Goal: Transaction & Acquisition: Book appointment/travel/reservation

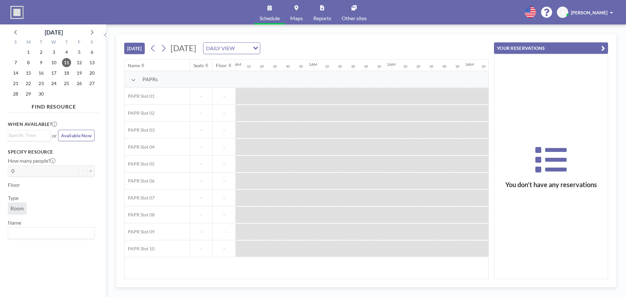
scroll to position [0, 679]
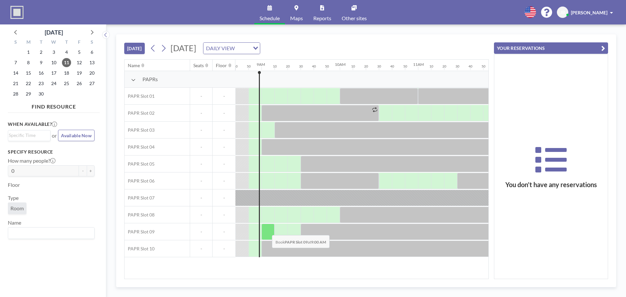
click at [267, 230] on div at bounding box center [268, 232] width 13 height 16
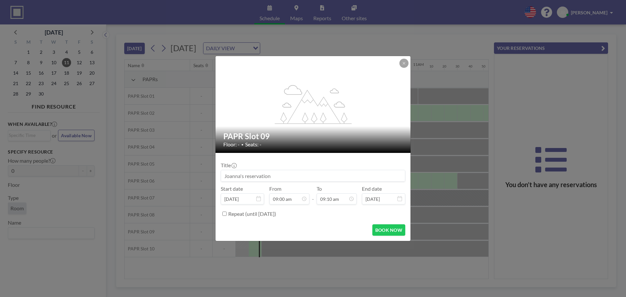
click at [267, 230] on div "BOOK NOW" at bounding box center [313, 229] width 185 height 11
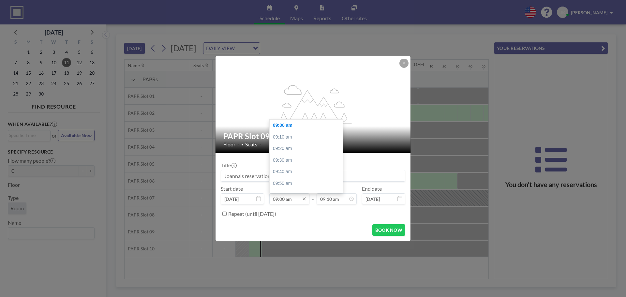
scroll to position [0, 0]
click at [284, 198] on input "09:00 am" at bounding box center [289, 198] width 40 height 11
click at [291, 138] on div "09:10 am" at bounding box center [308, 137] width 76 height 12
type input "09:10 am"
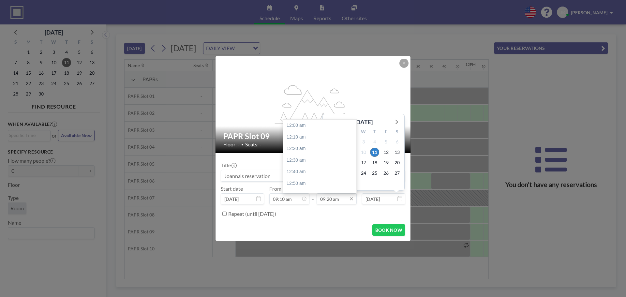
scroll to position [650, 0]
click at [344, 203] on input "09:20 am" at bounding box center [337, 198] width 40 height 11
click at [329, 199] on input "09:20 am" at bounding box center [337, 198] width 40 height 11
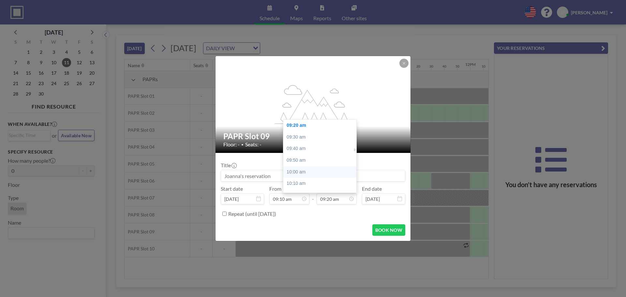
click at [305, 169] on div "10:00 am" at bounding box center [322, 172] width 76 height 12
type input "10:00 am"
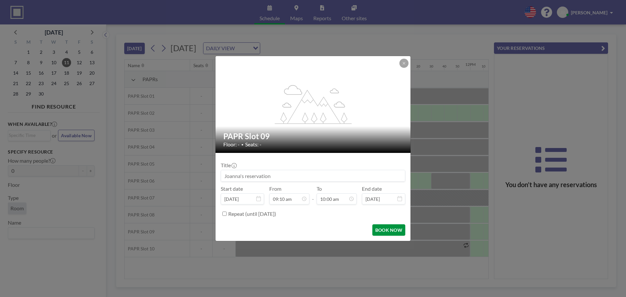
click at [401, 235] on button "BOOK NOW" at bounding box center [389, 229] width 33 height 11
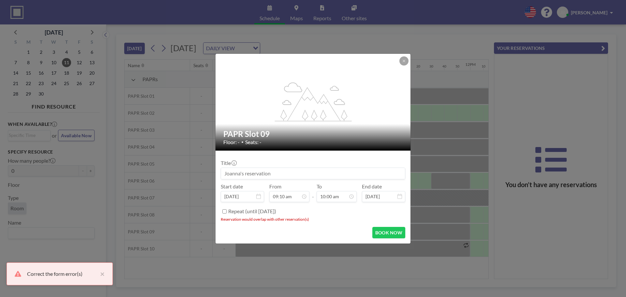
drag, startPoint x: 349, startPoint y: 59, endPoint x: 492, endPoint y: 187, distance: 192.0
click at [626, 82] on div "flex-grow: 1.2; PAPR Slot 09 Floor: - • Seats: - Title Start date [DATE] From 0…" at bounding box center [313, 148] width 626 height 297
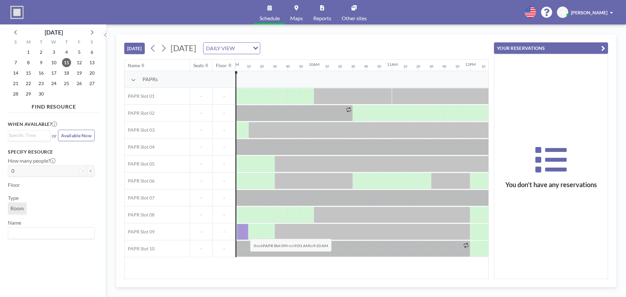
click at [245, 234] on div at bounding box center [243, 232] width 12 height 16
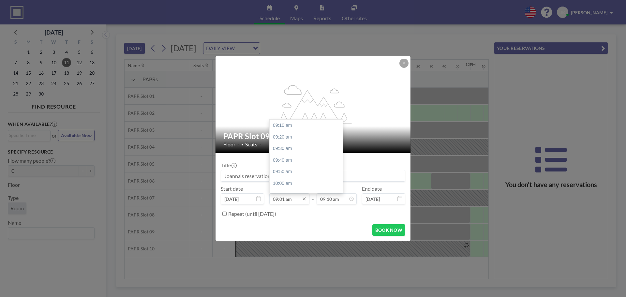
click at [279, 199] on input "09:01 am" at bounding box center [289, 198] width 40 height 11
click at [284, 128] on div "09:10 am" at bounding box center [308, 126] width 76 height 12
type input "09:10 am"
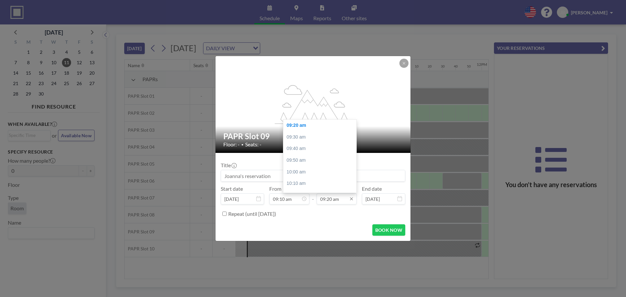
click at [350, 204] on input "09:20 am" at bounding box center [337, 198] width 40 height 11
click at [301, 171] on div "10:00 am" at bounding box center [322, 172] width 76 height 12
type input "10:00 am"
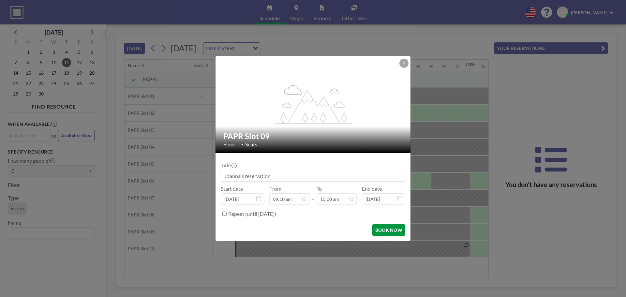
click at [393, 232] on button "BOOK NOW" at bounding box center [389, 229] width 33 height 11
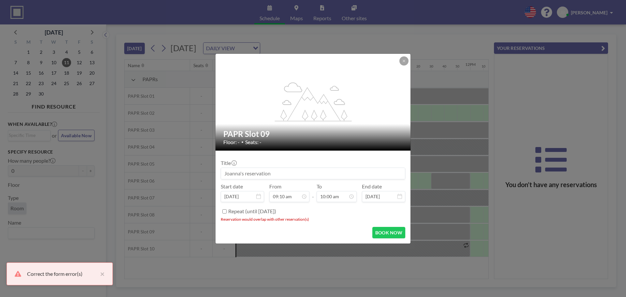
drag, startPoint x: 368, startPoint y: 61, endPoint x: 557, endPoint y: 69, distance: 189.1
click at [599, 70] on div "flex-grow: 1.2; PAPR Slot 09 Floor: - • Seats: - Title Start date [DATE] From 0…" at bounding box center [313, 148] width 626 height 297
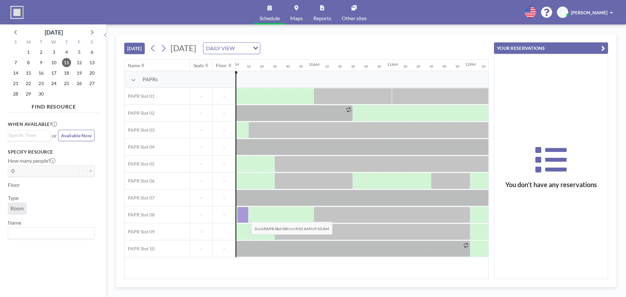
click at [246, 217] on div at bounding box center [242, 215] width 11 height 16
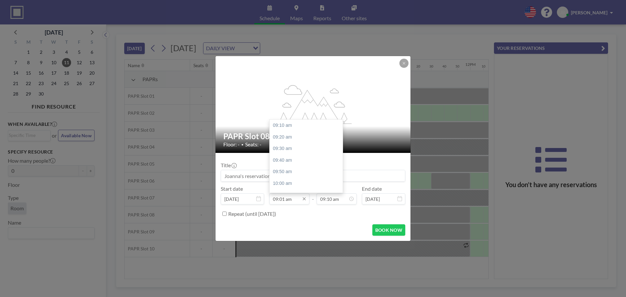
click at [283, 198] on input "09:01 am" at bounding box center [289, 198] width 40 height 11
click at [287, 127] on div "09:10 am" at bounding box center [308, 126] width 76 height 12
type input "09:10 am"
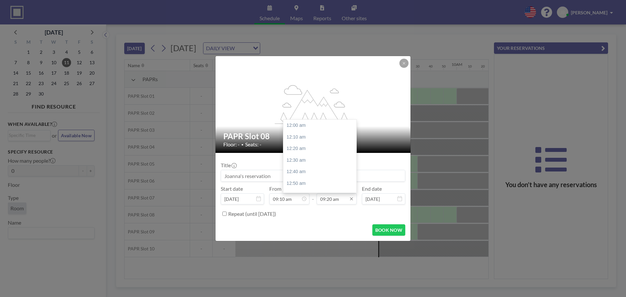
scroll to position [650, 0]
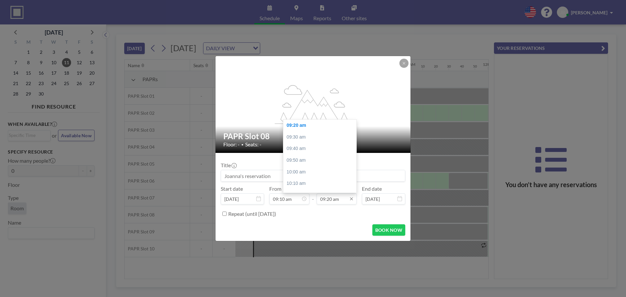
click at [338, 201] on input "09:20 am" at bounding box center [337, 198] width 40 height 11
click at [300, 169] on div "10:00 am" at bounding box center [322, 172] width 76 height 12
type input "10:00 am"
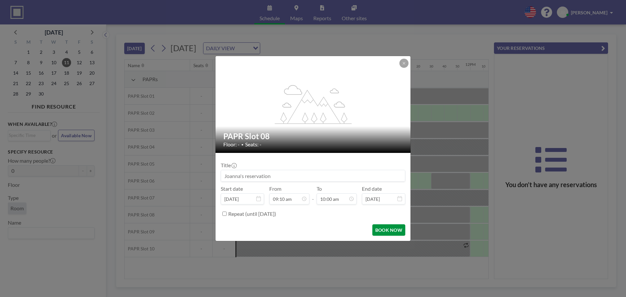
scroll to position [697, 0]
click at [386, 229] on button "BOOK NOW" at bounding box center [389, 229] width 33 height 11
